Goal: Task Accomplishment & Management: Manage account settings

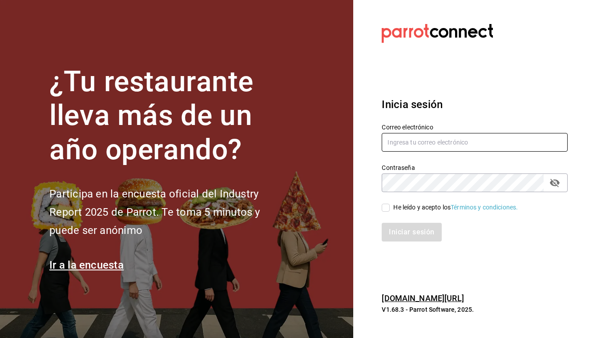
type input "[EMAIL_ADDRESS][DOMAIN_NAME]"
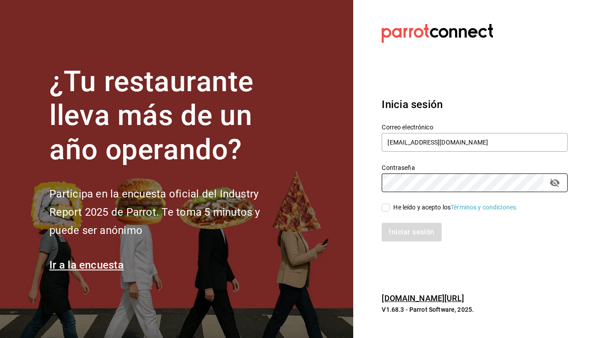
click at [382, 209] on input "He leído y acepto los Términos y condiciones." at bounding box center [386, 208] width 8 height 8
checkbox input "true"
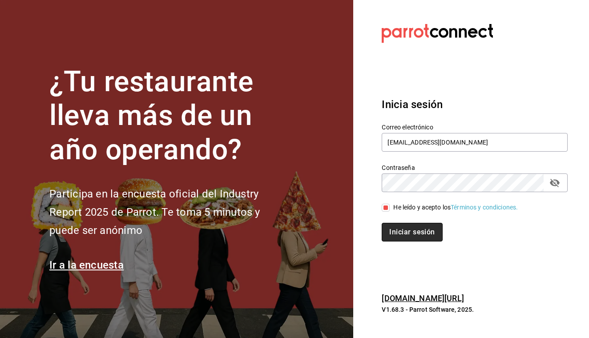
click at [414, 228] on button "Iniciar sesión" at bounding box center [412, 232] width 60 height 19
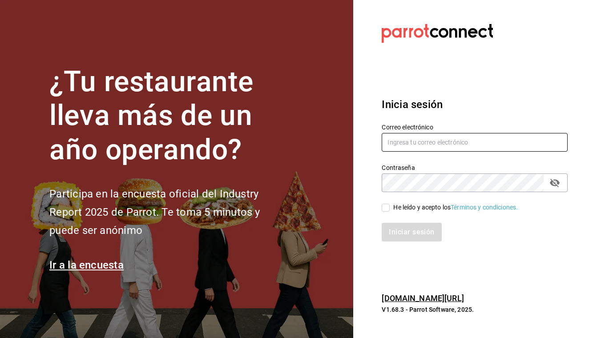
type input "osvaldoguerri@gmail.com"
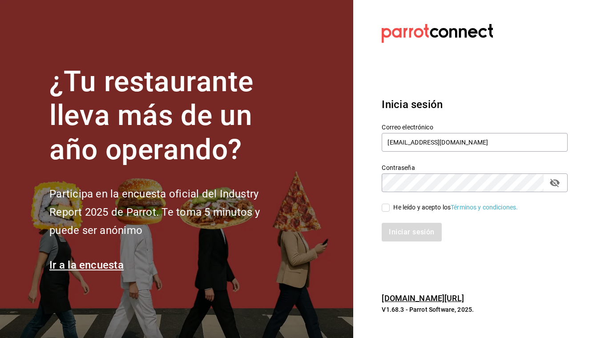
click at [383, 203] on label "He leído y acepto los Términos y condiciones." at bounding box center [450, 207] width 136 height 9
click at [383, 204] on input "He leído y acepto los Términos y condiciones." at bounding box center [386, 208] width 8 height 8
checkbox input "true"
click at [405, 234] on button "Iniciar sesión" at bounding box center [412, 232] width 60 height 19
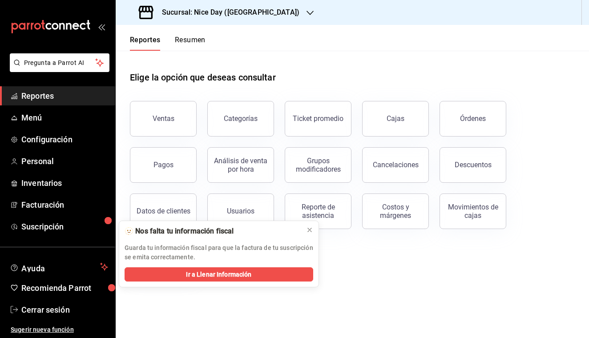
click at [306, 12] on icon "button" at bounding box center [309, 13] width 7 height 4
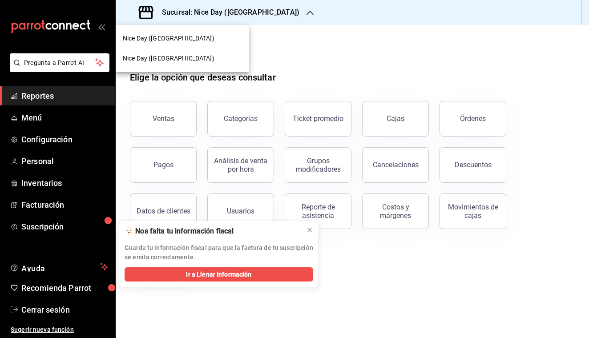
click at [264, 12] on div at bounding box center [294, 169] width 589 height 338
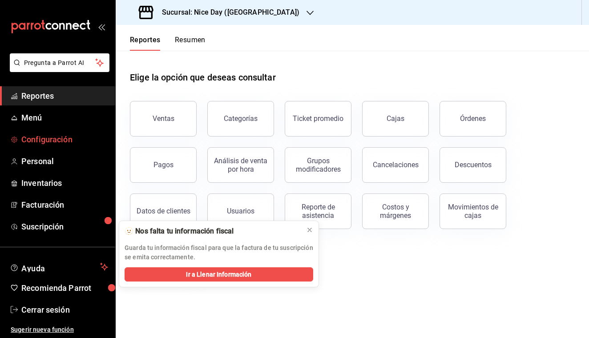
click at [65, 135] on span "Configuración" at bounding box center [64, 139] width 87 height 12
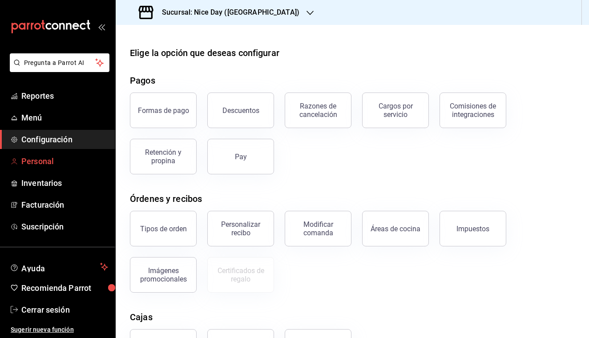
click at [51, 157] on span "Personal" at bounding box center [64, 161] width 87 height 12
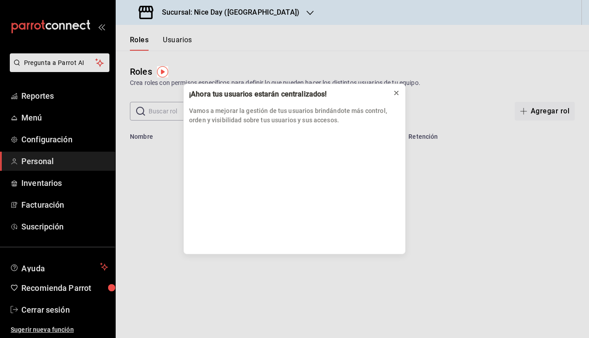
click at [395, 94] on icon at bounding box center [396, 93] width 4 height 4
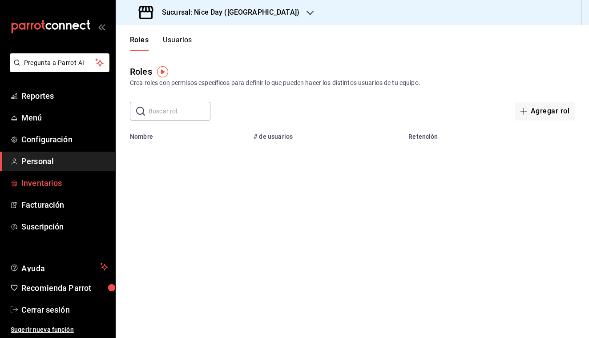
click at [61, 183] on span "Inventarios" at bounding box center [64, 183] width 87 height 12
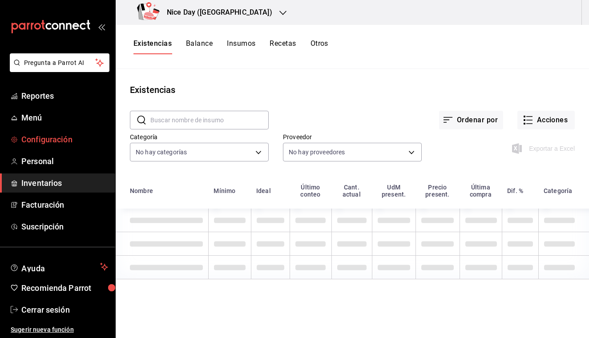
click at [52, 142] on span "Configuración" at bounding box center [64, 139] width 87 height 12
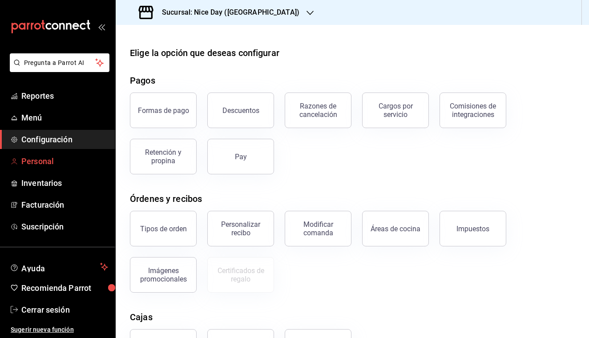
click at [46, 159] on span "Personal" at bounding box center [64, 161] width 87 height 12
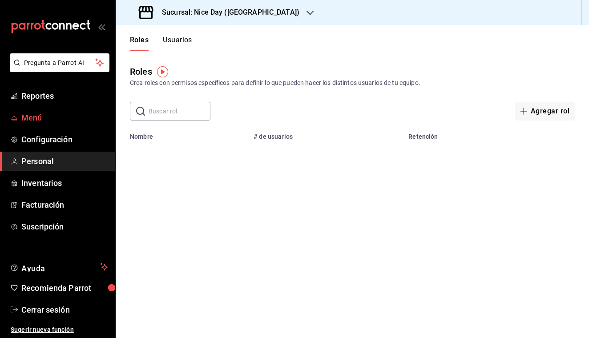
click at [40, 121] on span "Menú" at bounding box center [64, 118] width 87 height 12
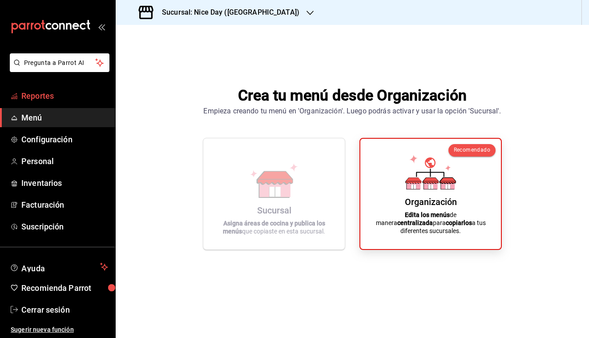
click at [33, 93] on span "Reportes" at bounding box center [64, 96] width 87 height 12
